Goal: Transaction & Acquisition: Obtain resource

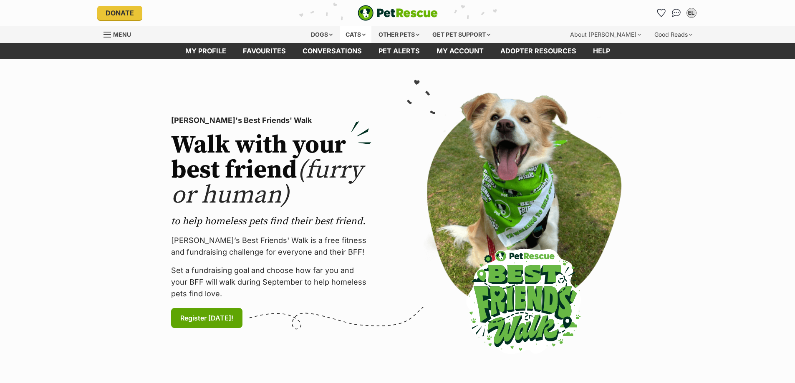
click at [356, 33] on div "Cats" at bounding box center [356, 34] width 32 height 17
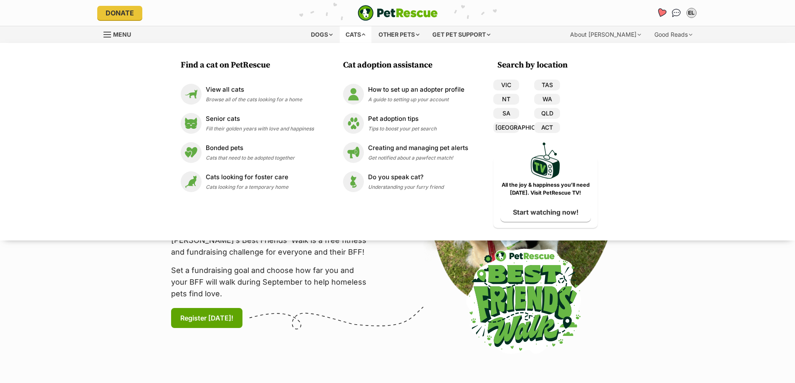
click at [664, 11] on icon "Favourites" at bounding box center [661, 13] width 10 height 10
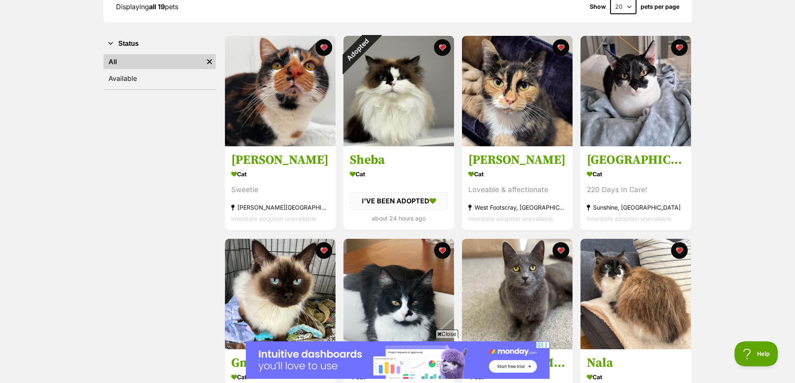
scroll to position [125, 0]
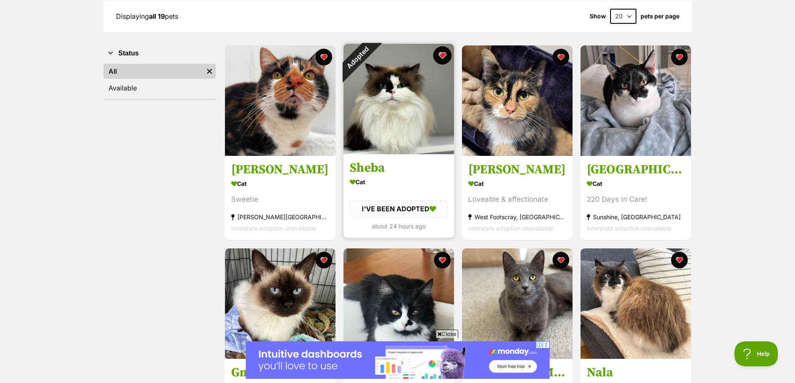
click at [446, 56] on button "favourite" at bounding box center [442, 55] width 18 height 18
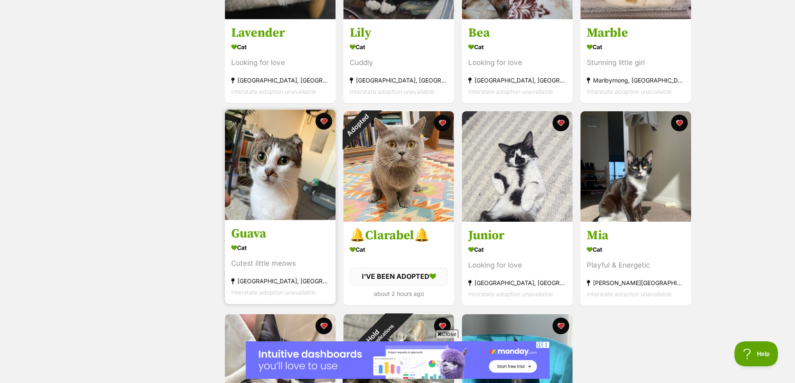
scroll to position [668, 0]
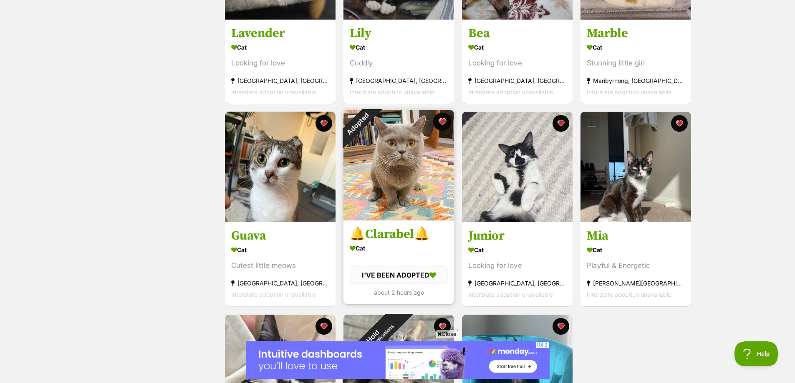
click at [446, 121] on button "favourite" at bounding box center [442, 122] width 18 height 18
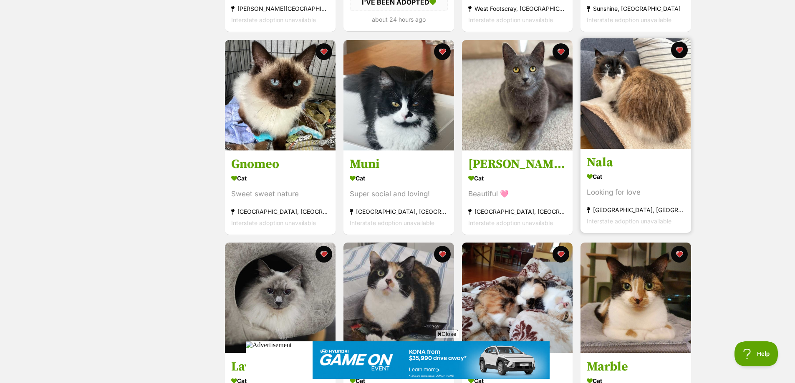
scroll to position [0, 0]
click at [615, 88] on img at bounding box center [635, 93] width 111 height 111
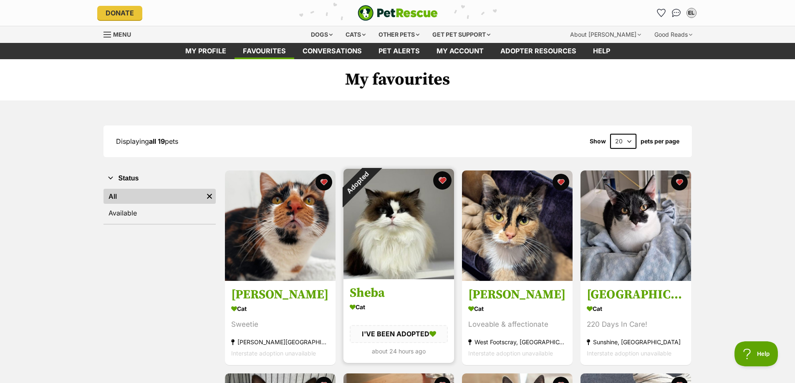
click at [441, 180] on button "favourite" at bounding box center [442, 180] width 18 height 18
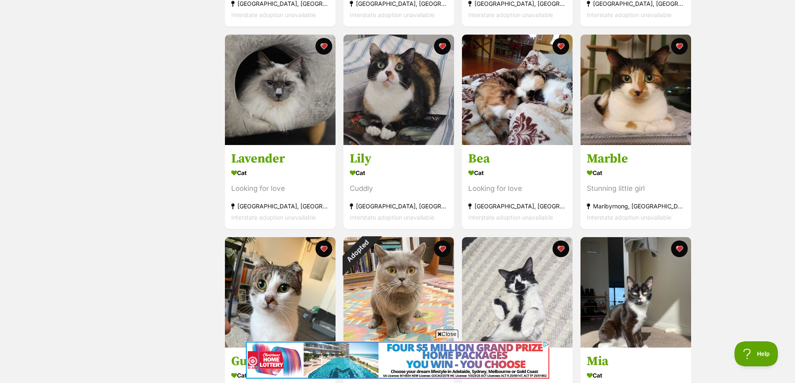
scroll to position [542, 0]
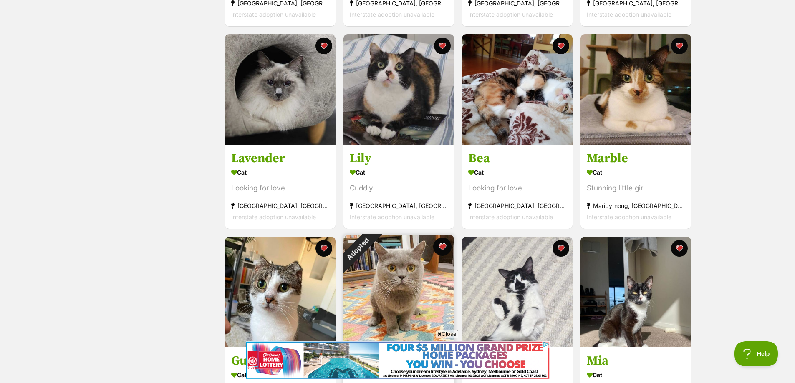
click at [442, 242] on button "favourite" at bounding box center [442, 247] width 18 height 18
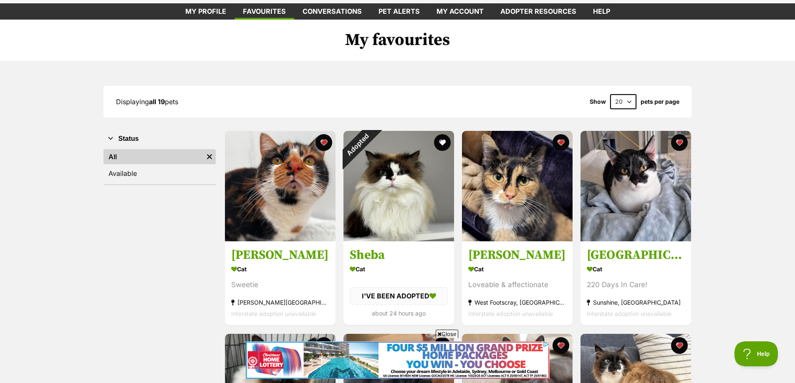
scroll to position [3, 0]
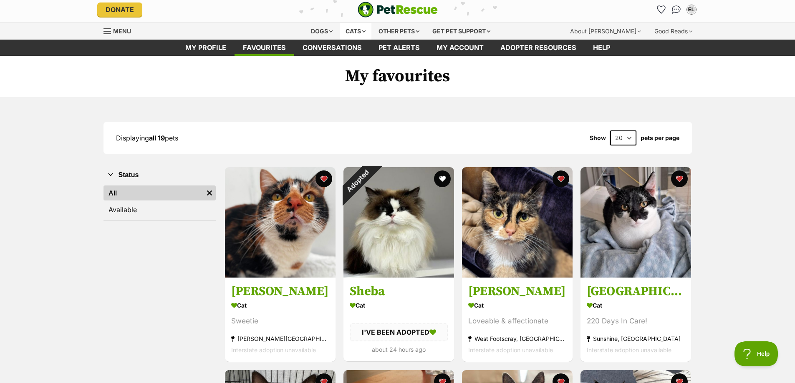
click at [353, 32] on div "Cats" at bounding box center [356, 31] width 32 height 17
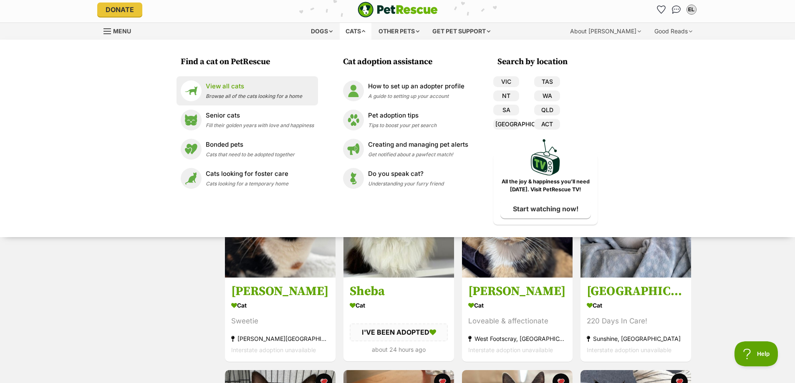
click at [233, 88] on p "View all cats" at bounding box center [254, 87] width 96 height 10
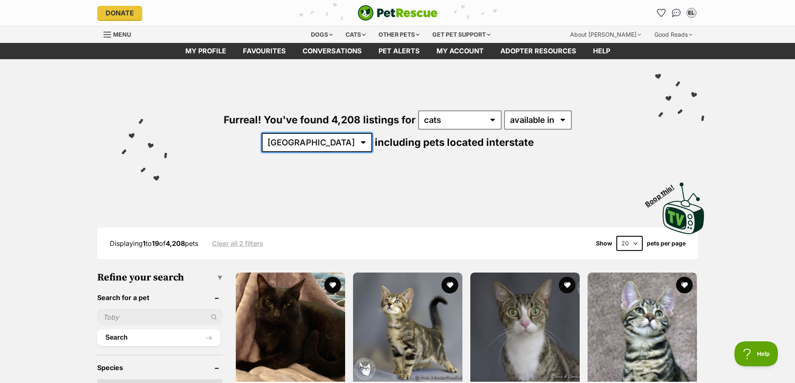
click at [372, 133] on select "Australia ACT NSW NT QLD SA TAS VIC WA" at bounding box center [317, 142] width 111 height 19
select select "VIC"
click at [372, 133] on select "Australia ACT NSW NT QLD SA TAS VIC WA" at bounding box center [317, 142] width 111 height 19
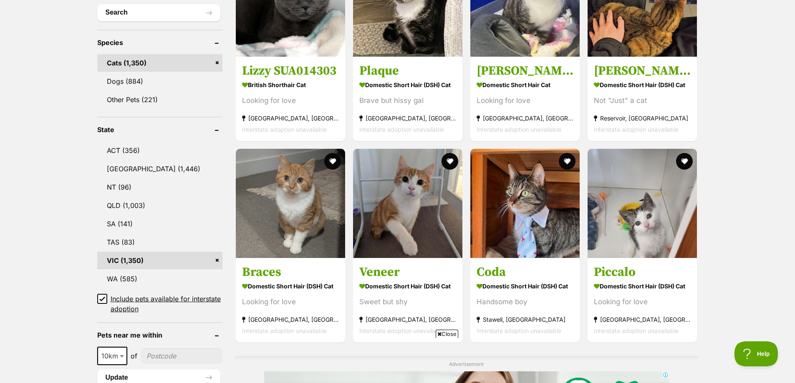
scroll to position [334, 0]
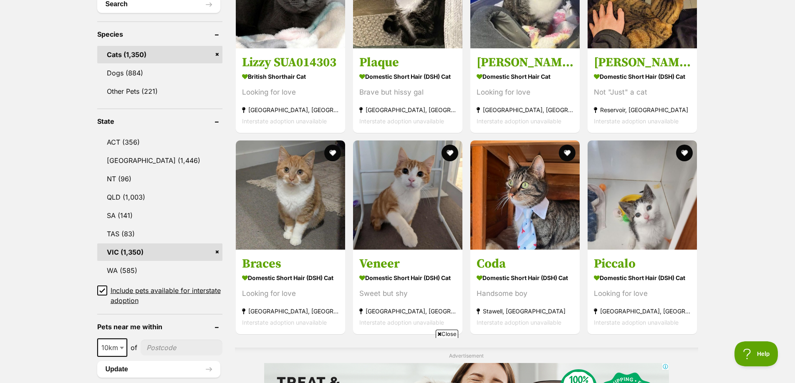
click at [104, 289] on icon at bounding box center [102, 291] width 6 height 6
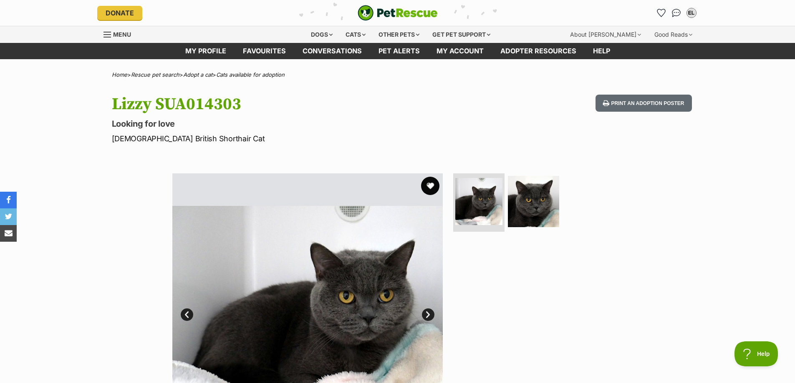
click at [430, 184] on button "favourite" at bounding box center [430, 186] width 18 height 18
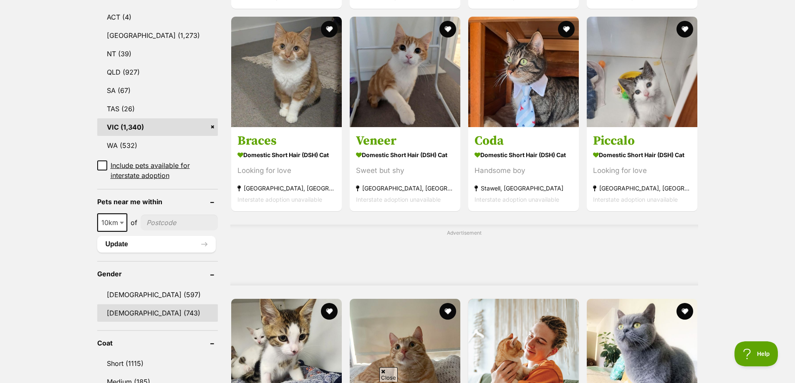
click at [130, 305] on link "Female (743)" at bounding box center [157, 314] width 121 height 18
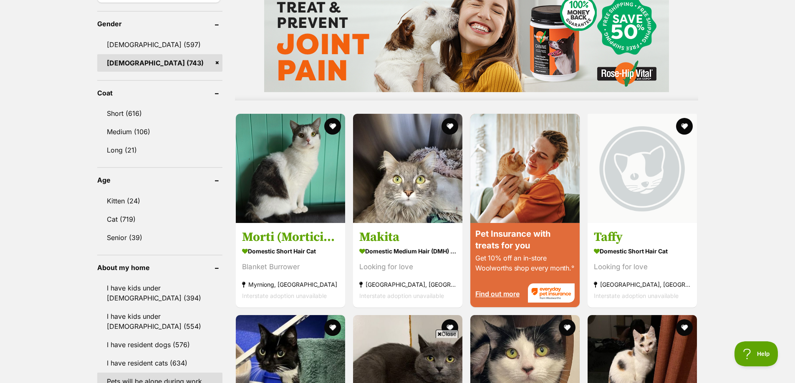
click at [138, 373] on link "Pets will be alone during work hours (727)" at bounding box center [159, 387] width 125 height 28
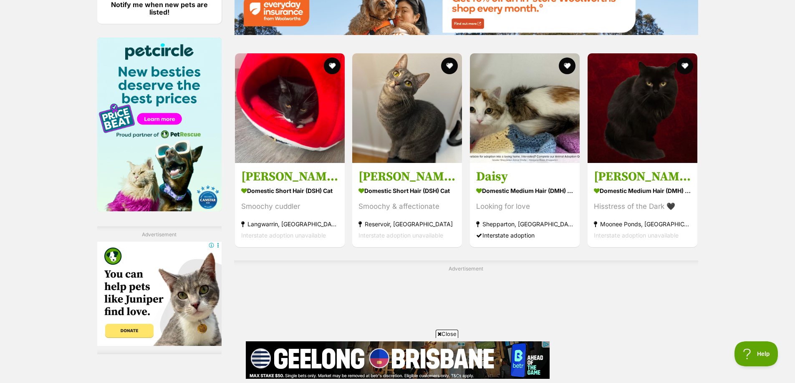
scroll to position [1377, 0]
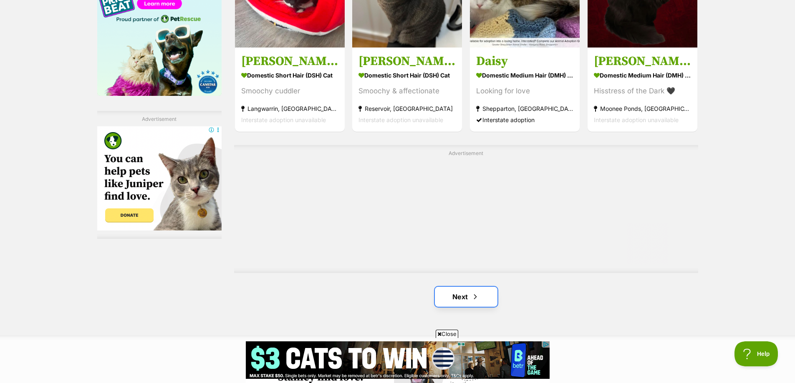
click at [464, 291] on link "Next" at bounding box center [466, 297] width 63 height 20
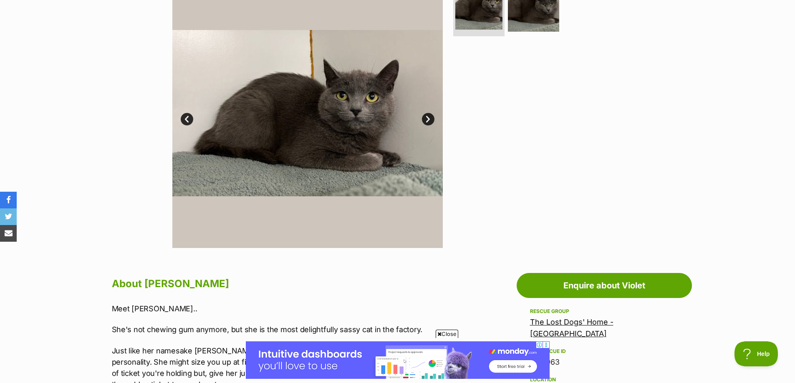
scroll to position [125, 0]
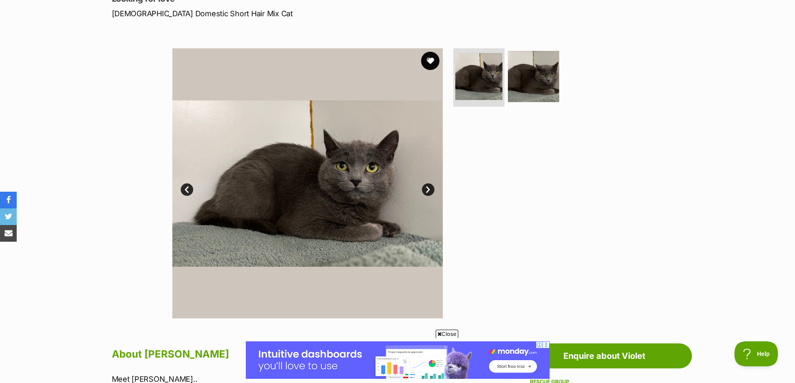
click at [426, 56] on button "favourite" at bounding box center [430, 61] width 18 height 18
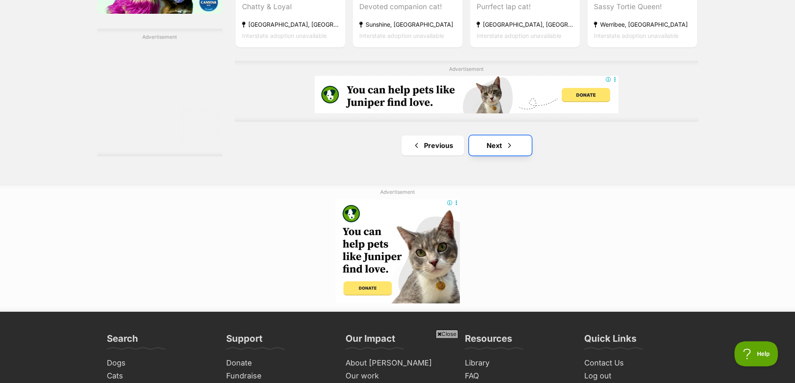
click at [498, 149] on link "Next" at bounding box center [500, 146] width 63 height 20
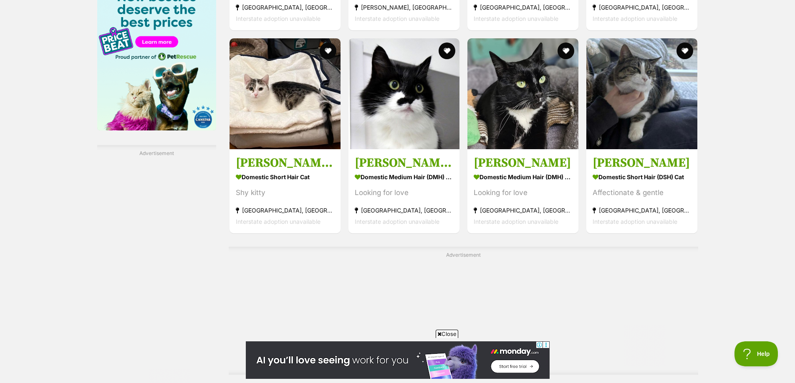
scroll to position [1460, 0]
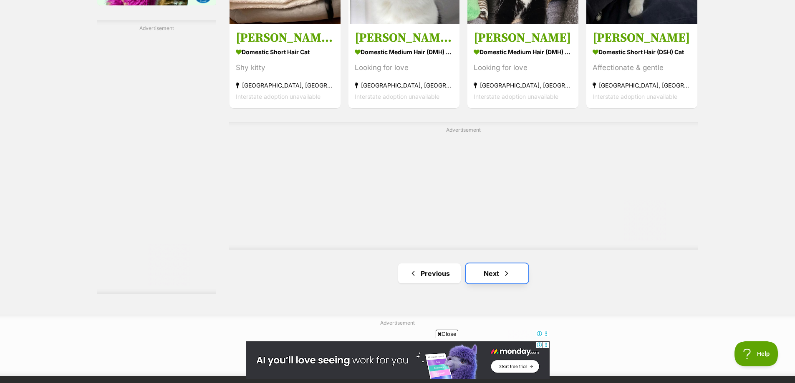
click at [513, 265] on link "Next" at bounding box center [497, 274] width 63 height 20
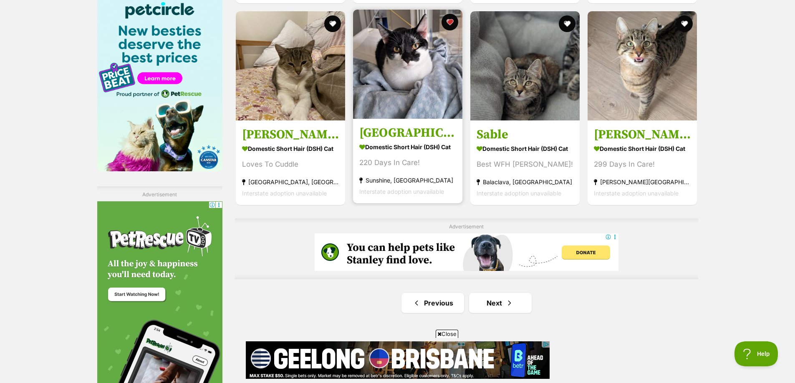
scroll to position [1335, 0]
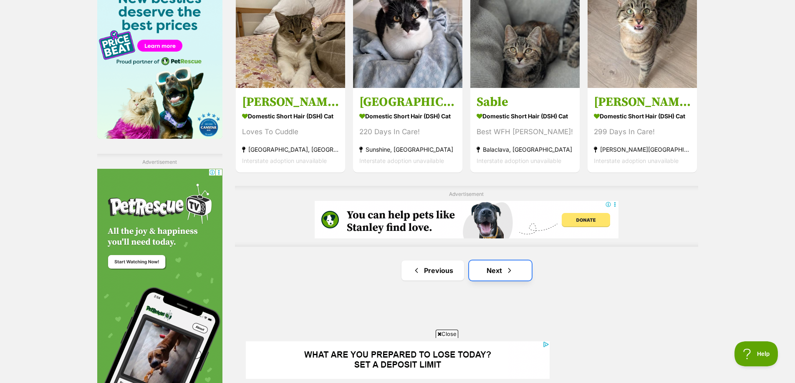
click at [508, 266] on span "Next page" at bounding box center [509, 271] width 8 height 10
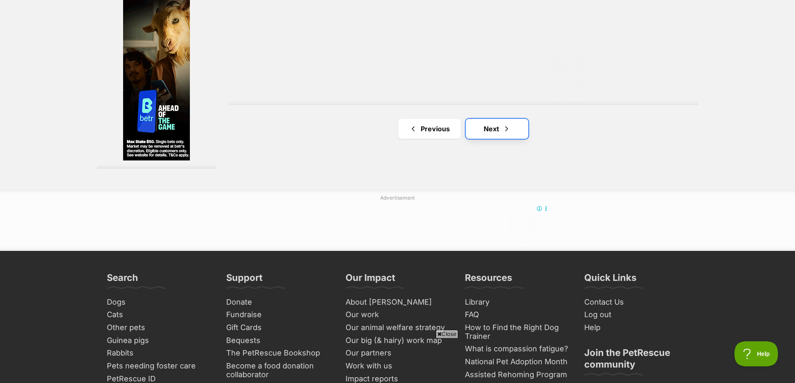
click at [495, 131] on link "Next" at bounding box center [497, 129] width 63 height 20
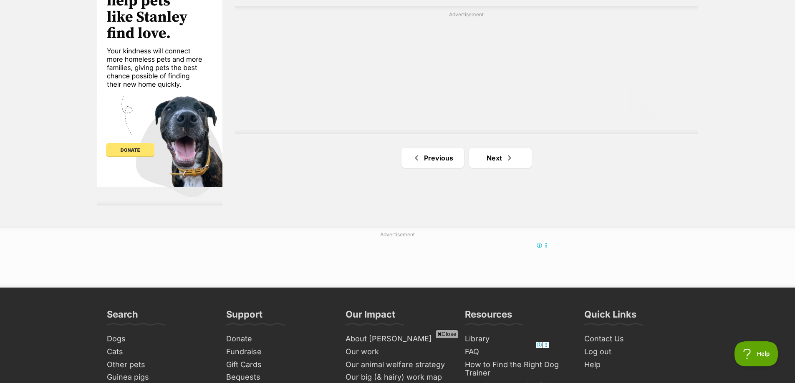
scroll to position [1586, 0]
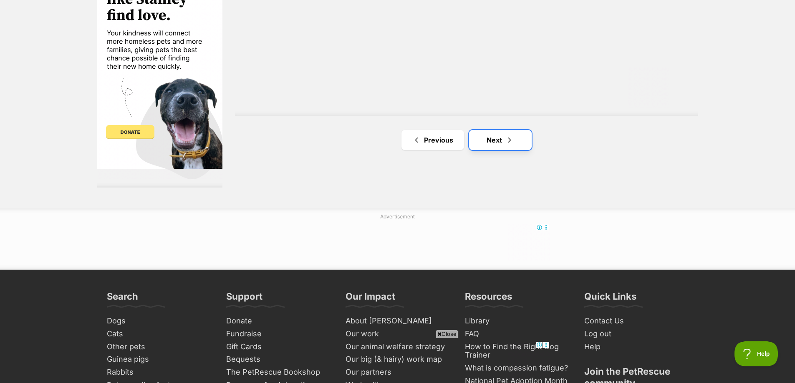
click at [490, 134] on link "Next" at bounding box center [500, 140] width 63 height 20
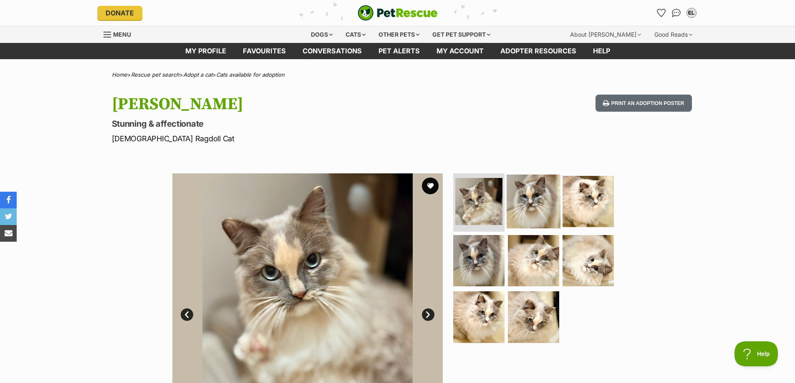
click at [531, 214] on img at bounding box center [534, 202] width 54 height 54
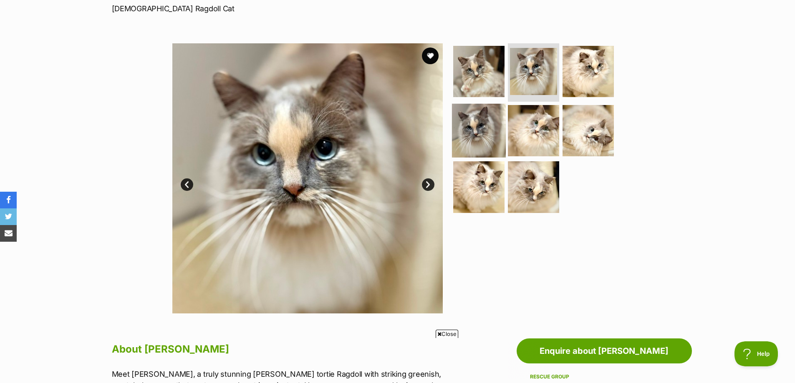
scroll to position [125, 0]
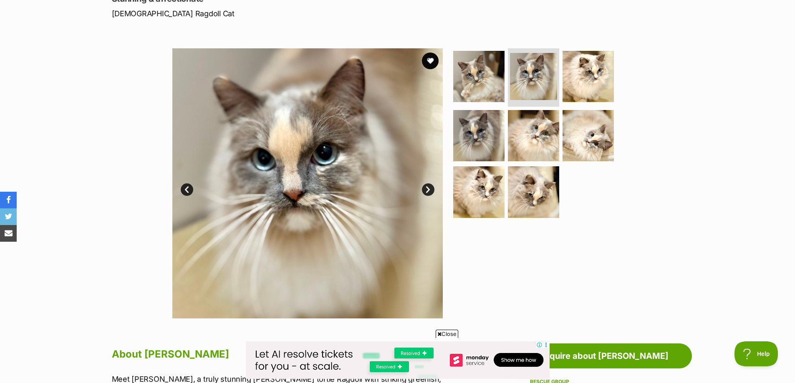
click at [429, 188] on link "Next" at bounding box center [428, 190] width 13 height 13
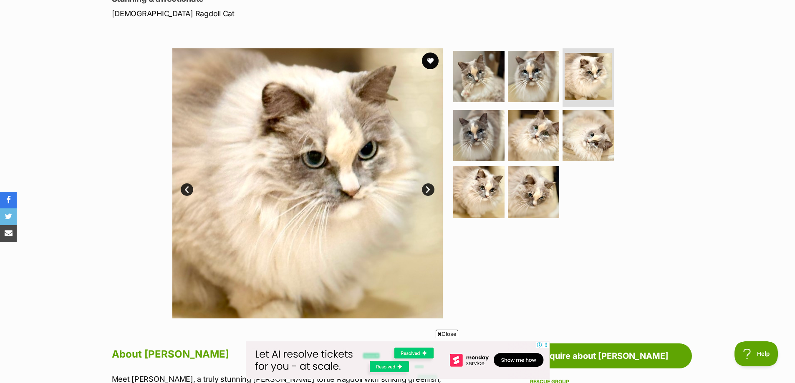
click at [429, 188] on link "Next" at bounding box center [428, 190] width 13 height 13
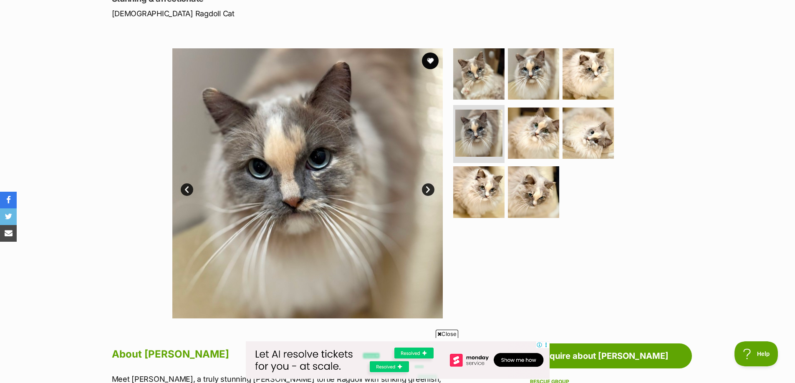
click at [429, 188] on link "Next" at bounding box center [428, 190] width 13 height 13
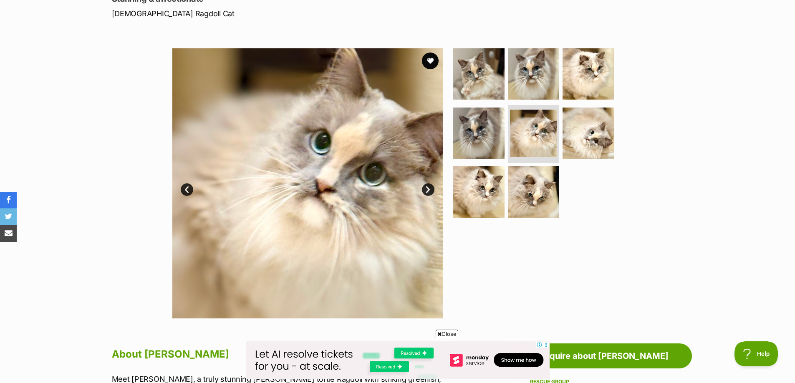
click at [429, 188] on link "Next" at bounding box center [428, 190] width 13 height 13
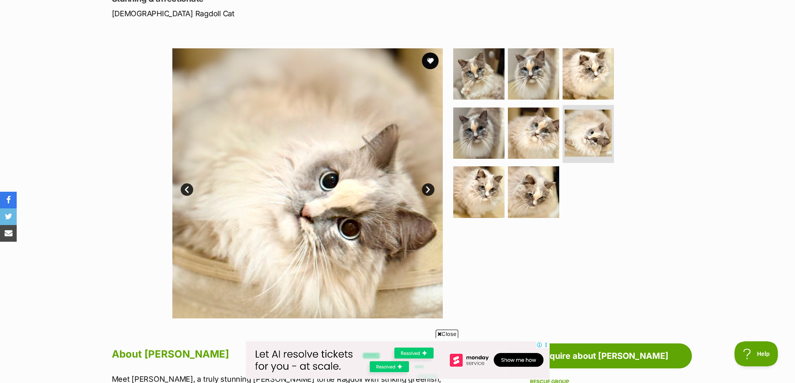
click at [429, 188] on link "Next" at bounding box center [428, 190] width 13 height 13
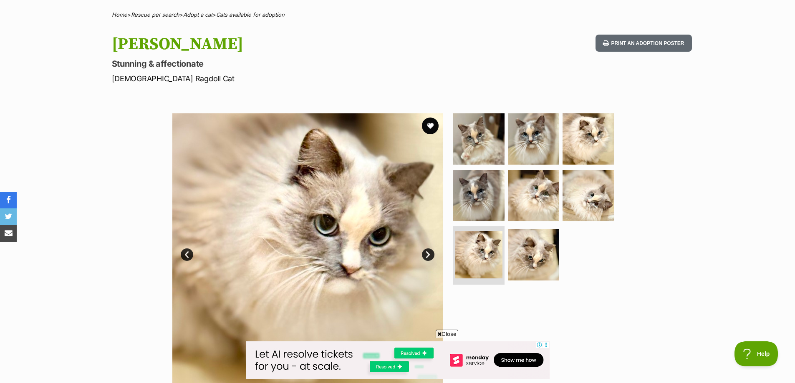
scroll to position [0, 0]
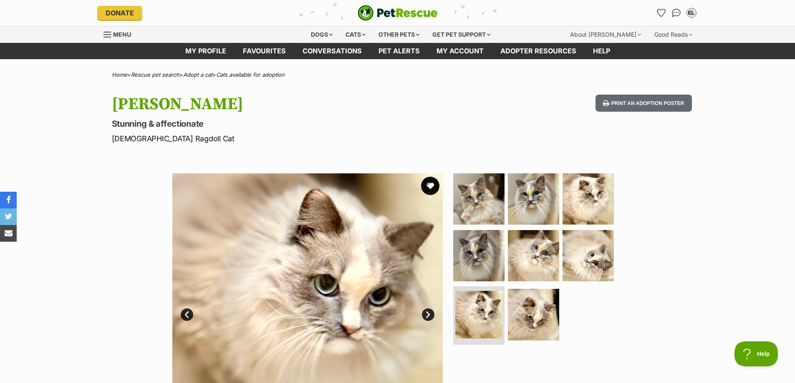
click at [430, 181] on button "favourite" at bounding box center [430, 186] width 18 height 18
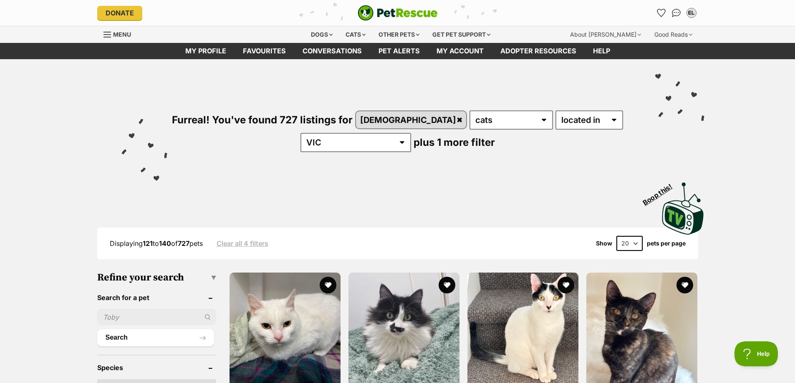
click at [672, 202] on img at bounding box center [683, 208] width 46 height 55
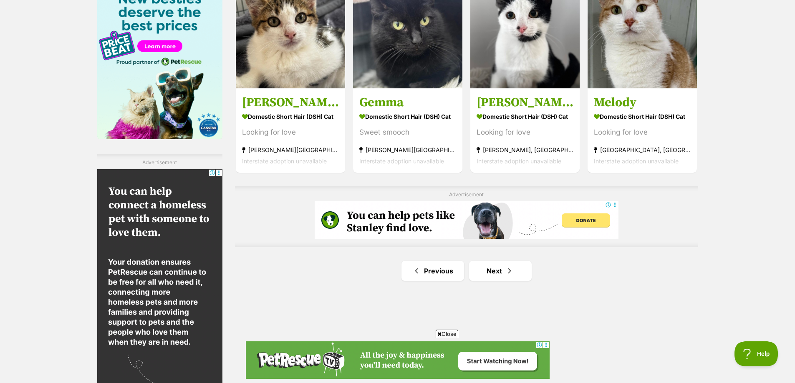
scroll to position [1335, 0]
click at [493, 273] on link "Next" at bounding box center [500, 271] width 63 height 20
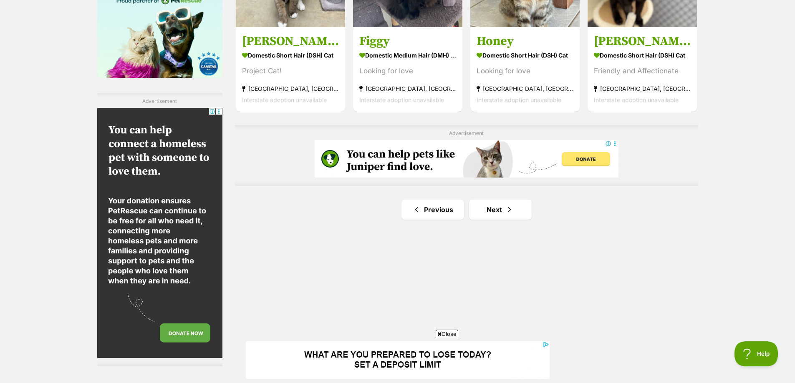
scroll to position [1419, 0]
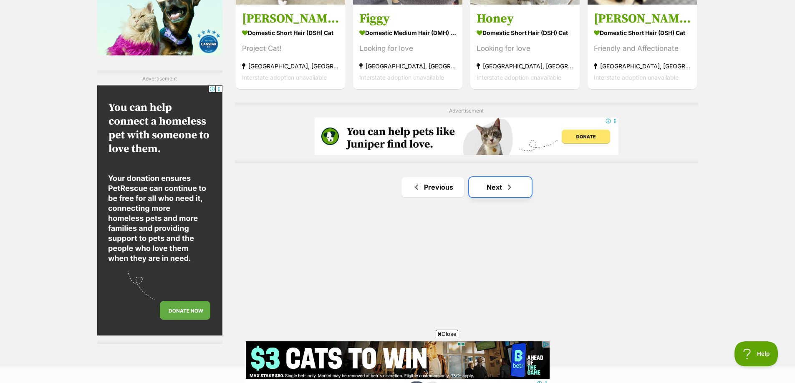
click at [486, 186] on link "Next" at bounding box center [500, 187] width 63 height 20
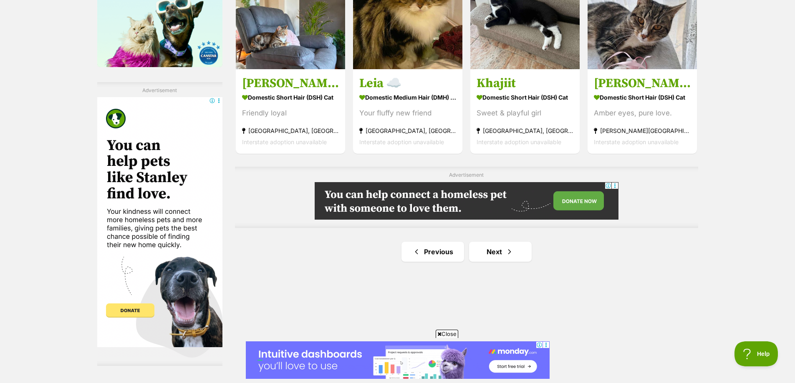
scroll to position [1419, 0]
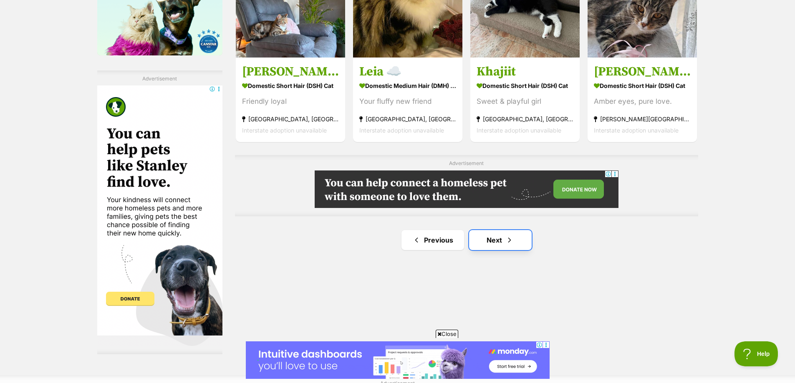
click at [495, 240] on link "Next" at bounding box center [500, 240] width 63 height 20
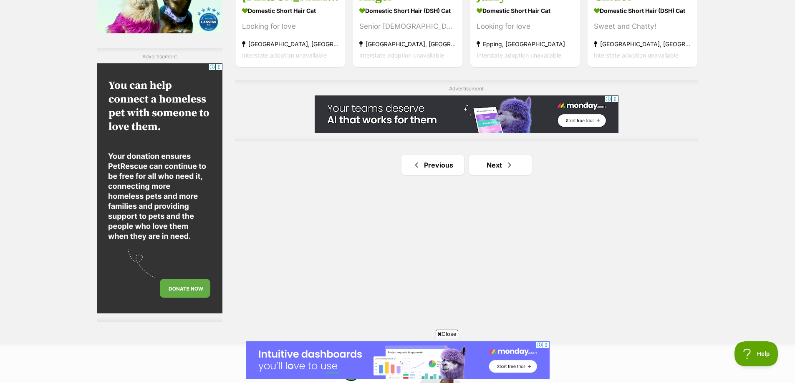
scroll to position [1460, 0]
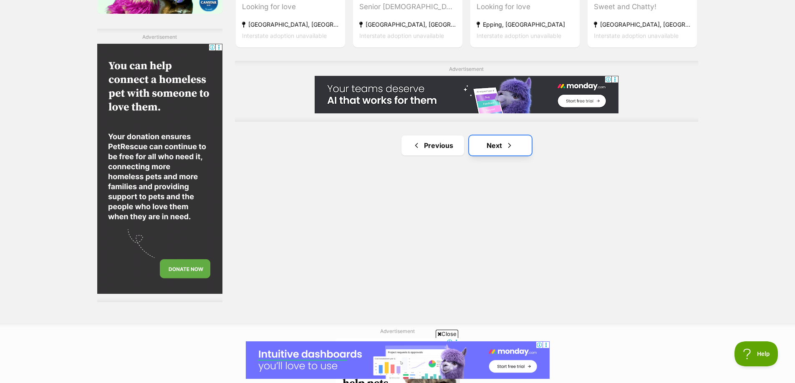
click at [491, 146] on link "Next" at bounding box center [500, 146] width 63 height 20
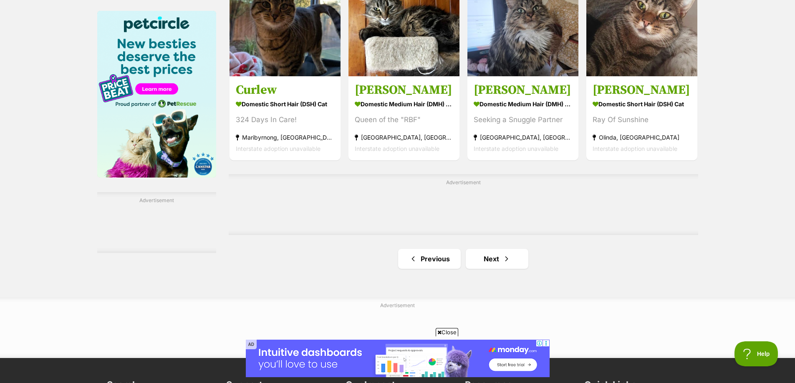
scroll to position [1293, 0]
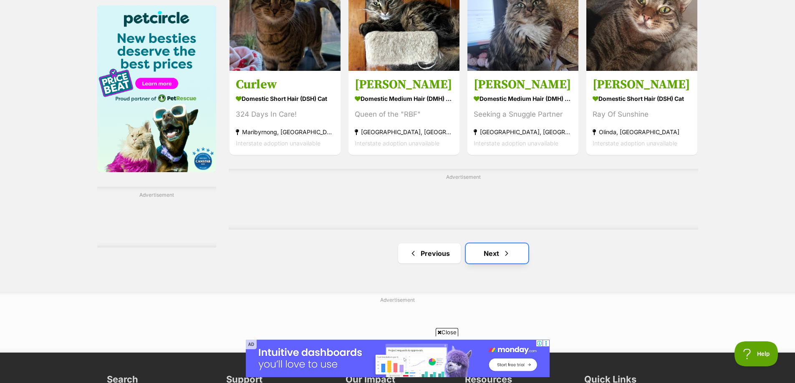
click at [493, 256] on link "Next" at bounding box center [497, 254] width 63 height 20
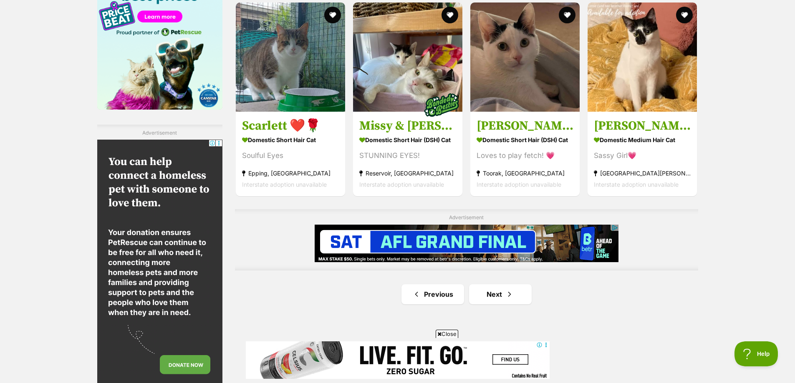
scroll to position [1502, 0]
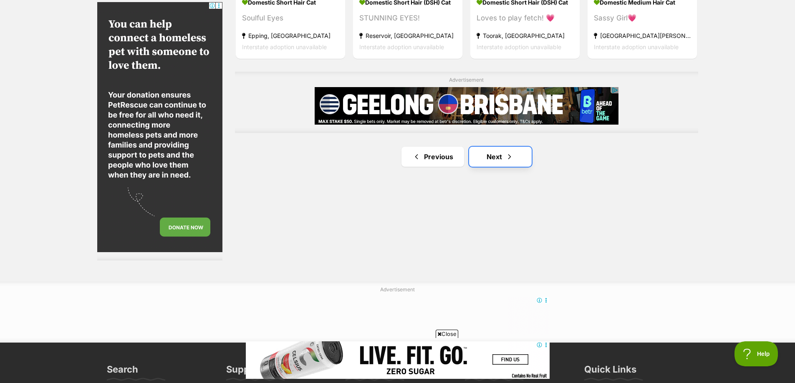
click at [489, 161] on link "Next" at bounding box center [500, 157] width 63 height 20
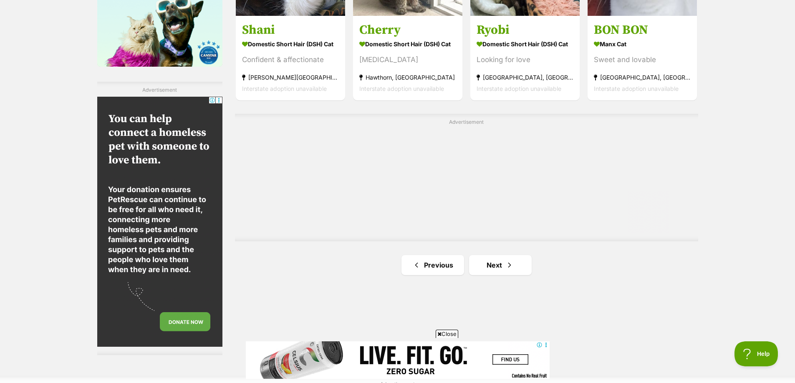
scroll to position [1419, 0]
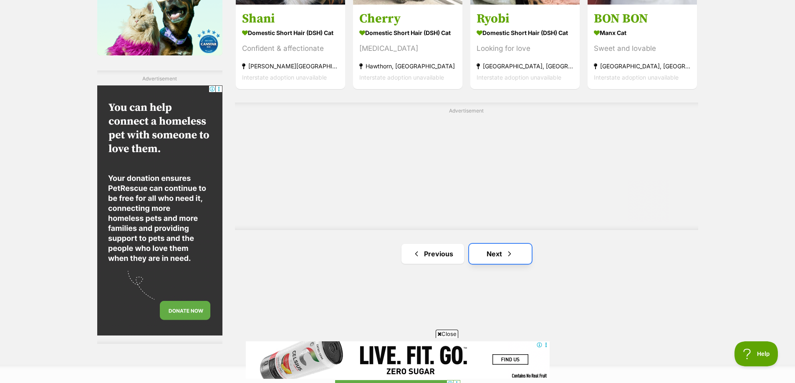
click at [509, 258] on span "Next page" at bounding box center [509, 254] width 8 height 10
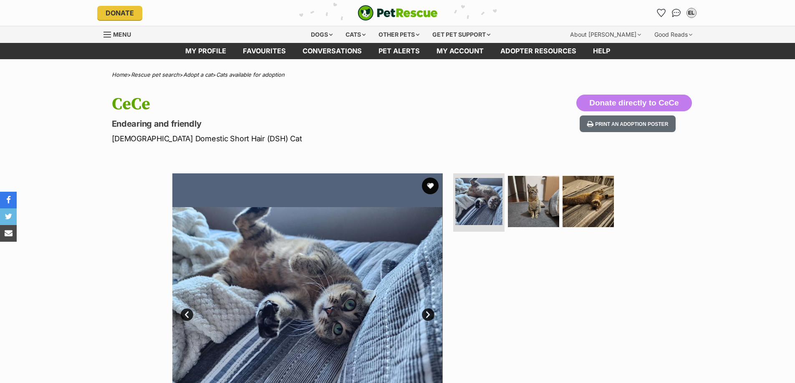
click at [550, 199] on img at bounding box center [533, 201] width 51 height 51
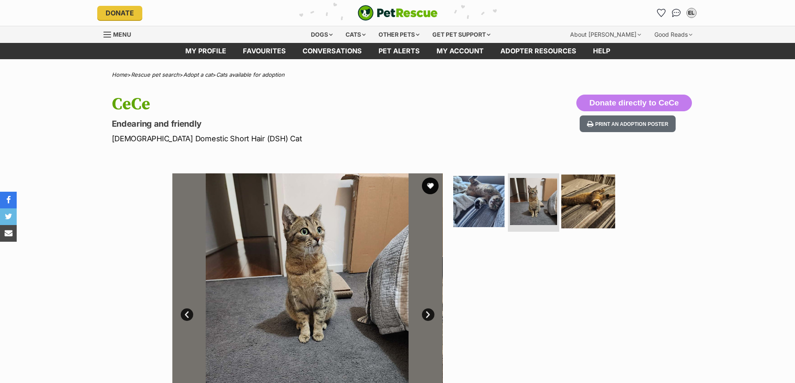
click at [579, 222] on img at bounding box center [588, 202] width 54 height 54
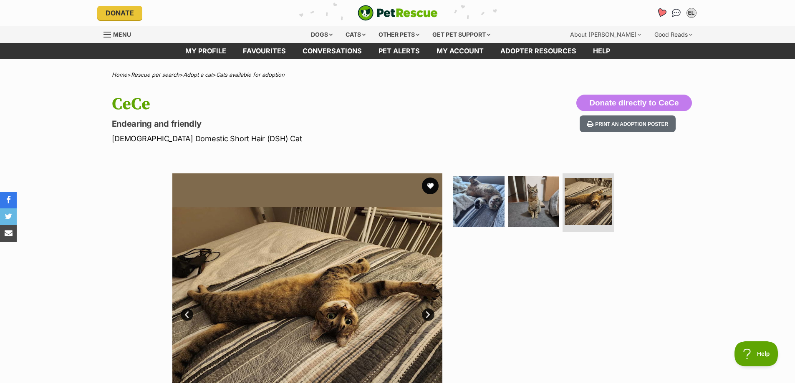
click at [660, 13] on icon "Favourites" at bounding box center [661, 13] width 10 height 10
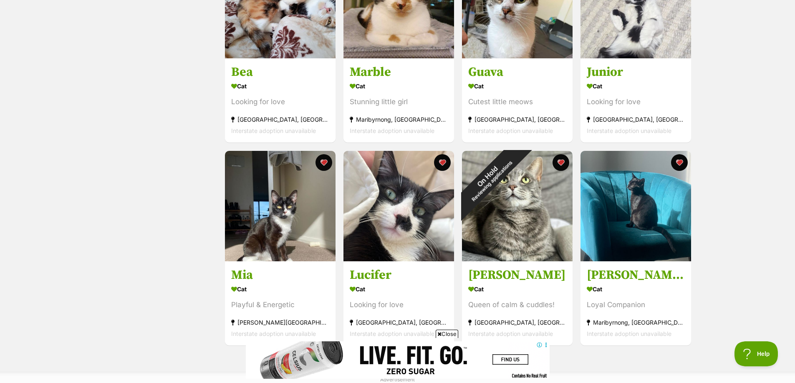
scroll to position [834, 0]
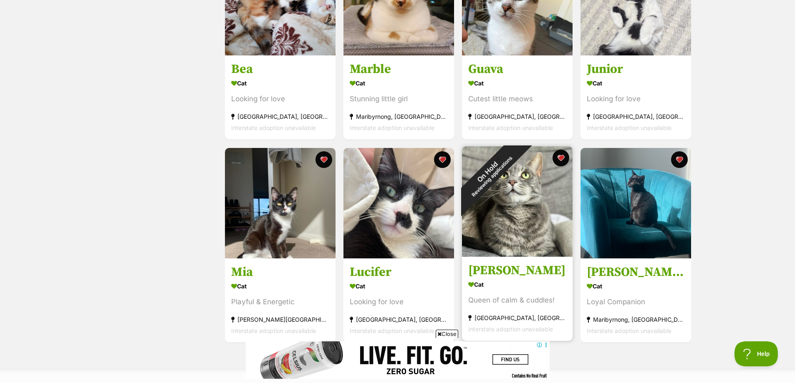
click at [492, 185] on div "On Hold Reviewing applications" at bounding box center [489, 174] width 92 height 92
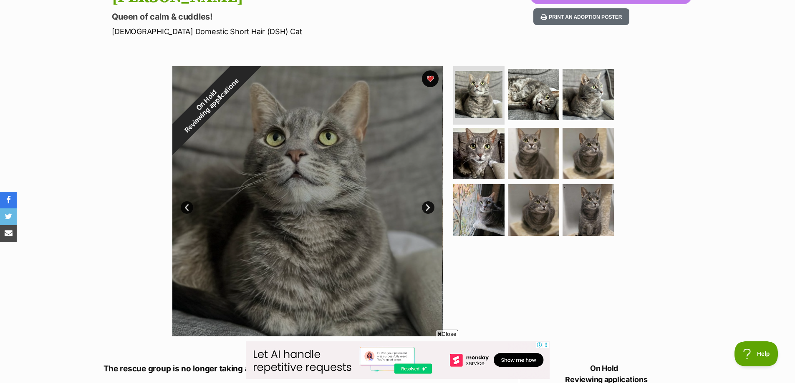
scroll to position [83, 0]
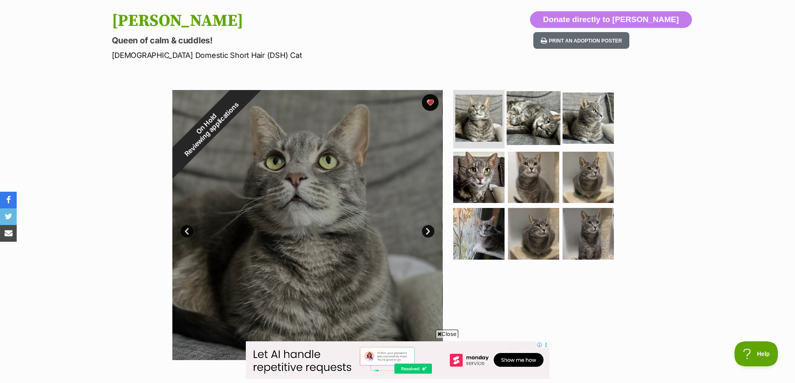
click at [553, 123] on img at bounding box center [534, 118] width 54 height 54
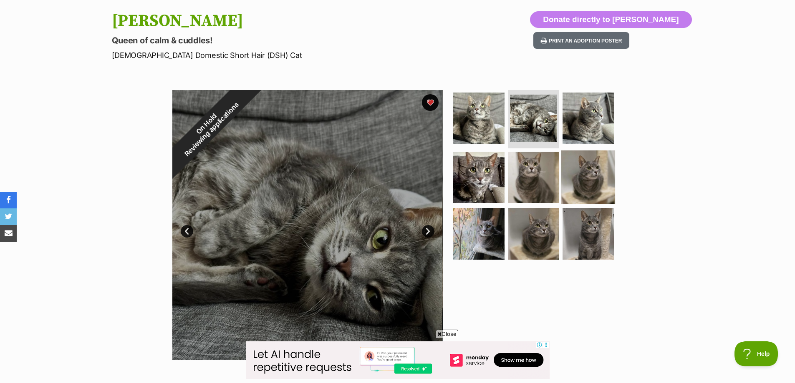
click at [576, 171] on img at bounding box center [588, 177] width 54 height 54
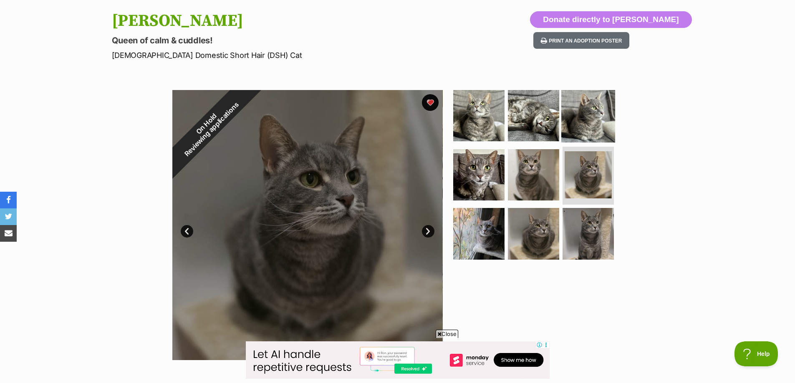
click at [576, 119] on img at bounding box center [588, 116] width 54 height 54
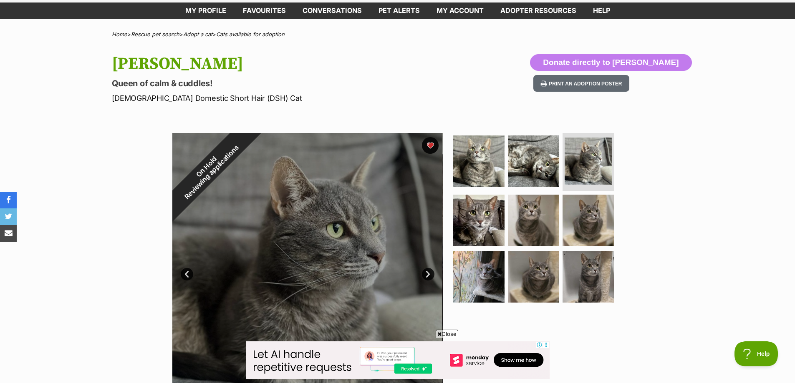
scroll to position [0, 0]
